Goal: Transaction & Acquisition: Purchase product/service

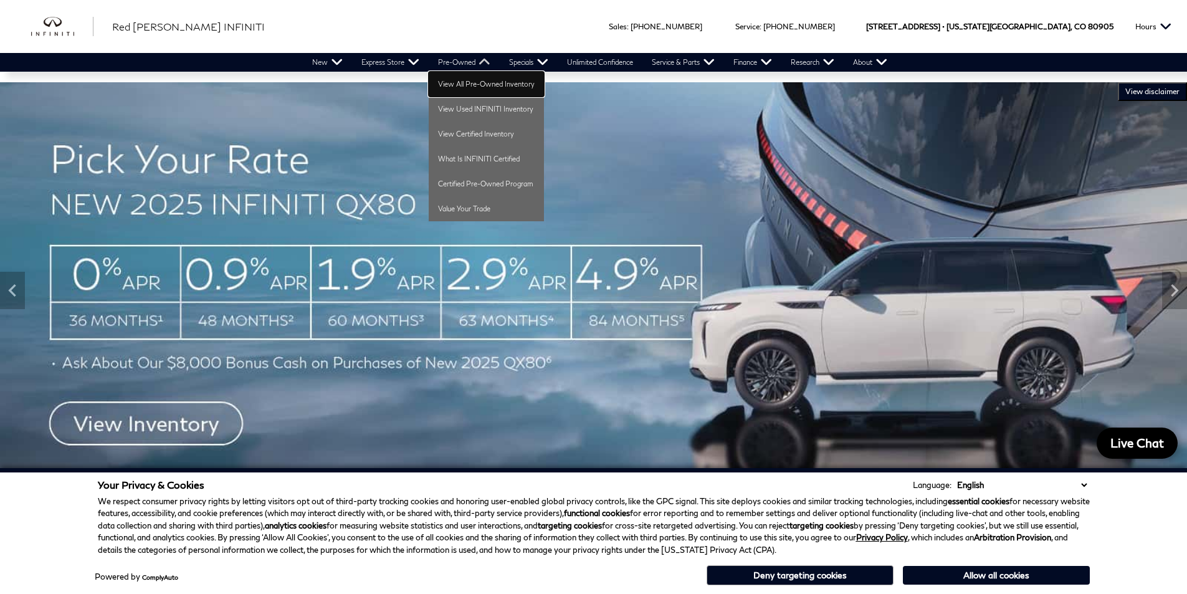
click at [451, 83] on link "View All Pre-Owned Inventory" at bounding box center [486, 84] width 115 height 25
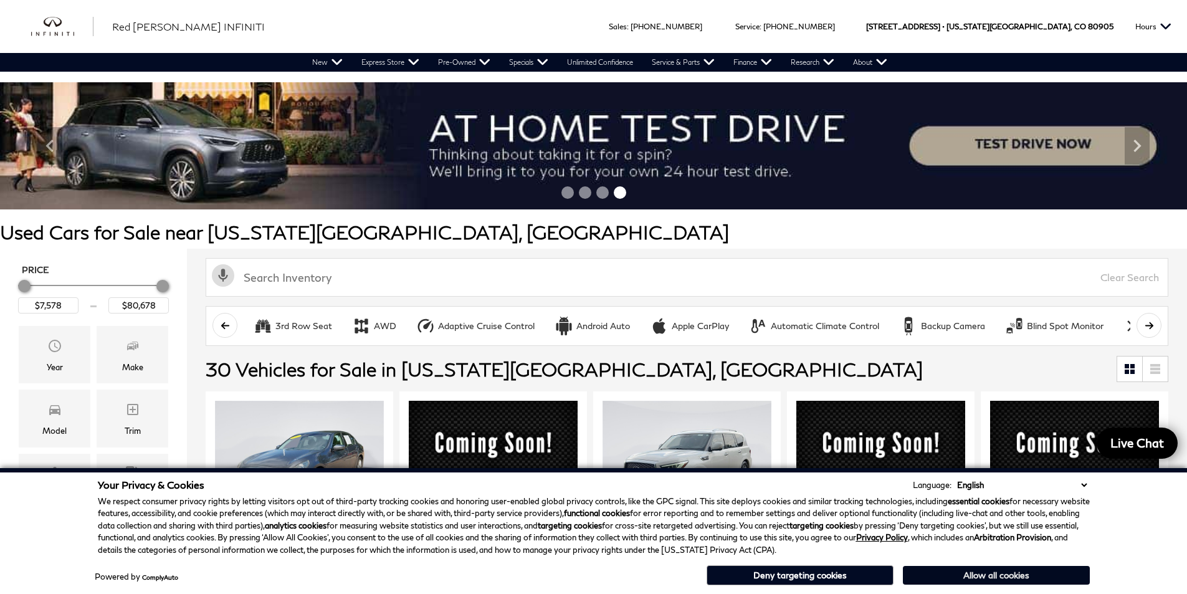
click at [1051, 573] on button "Allow all cookies" at bounding box center [996, 575] width 187 height 19
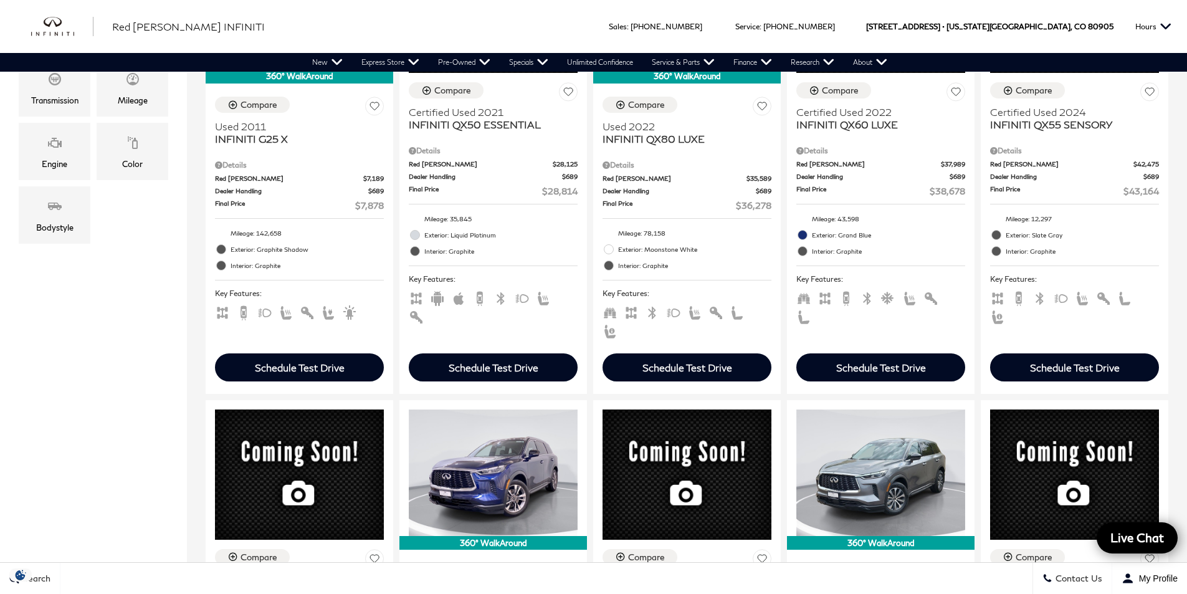
scroll to position [499, 0]
